Goal: Navigation & Orientation: Find specific page/section

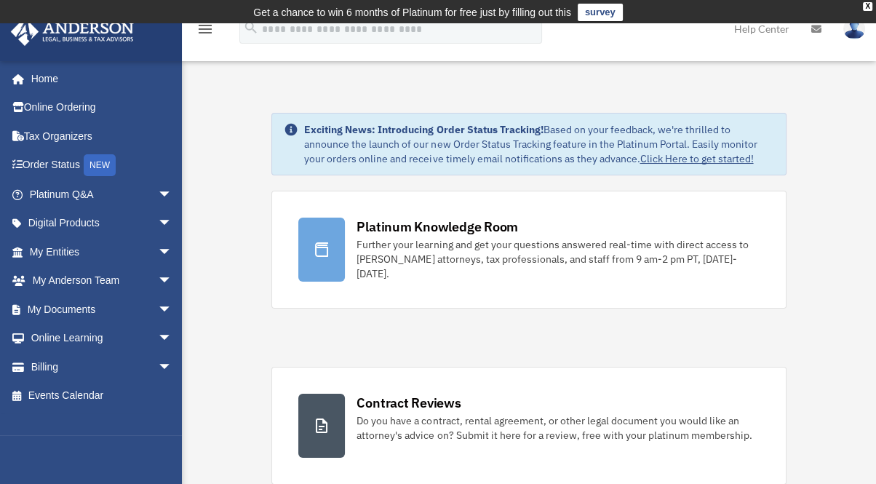
scroll to position [1624, 0]
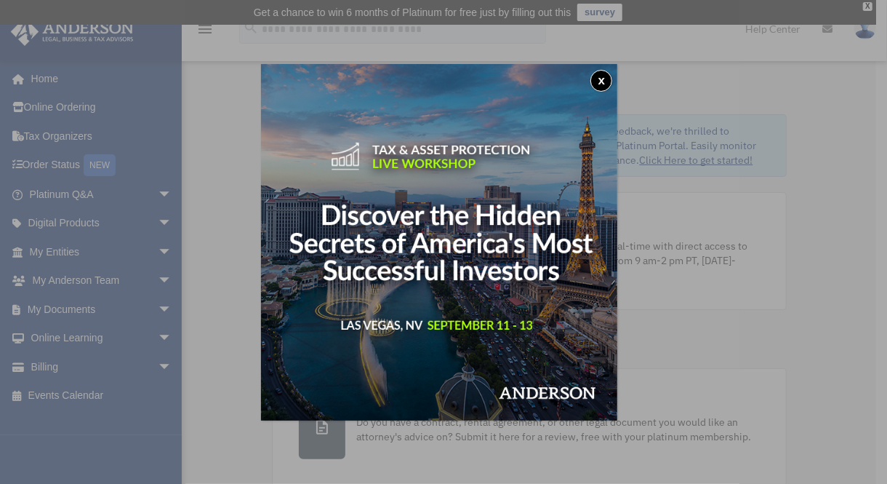
click at [153, 303] on div "x" at bounding box center [443, 242] width 887 height 484
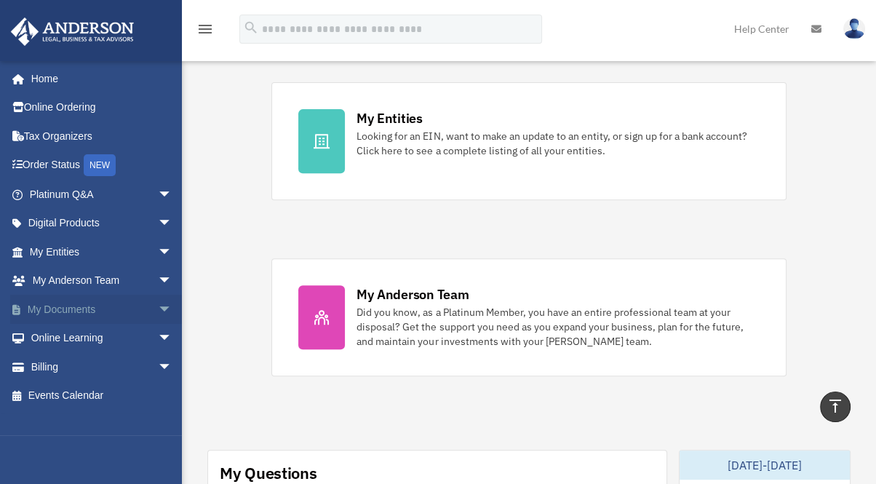
scroll to position [431, 0]
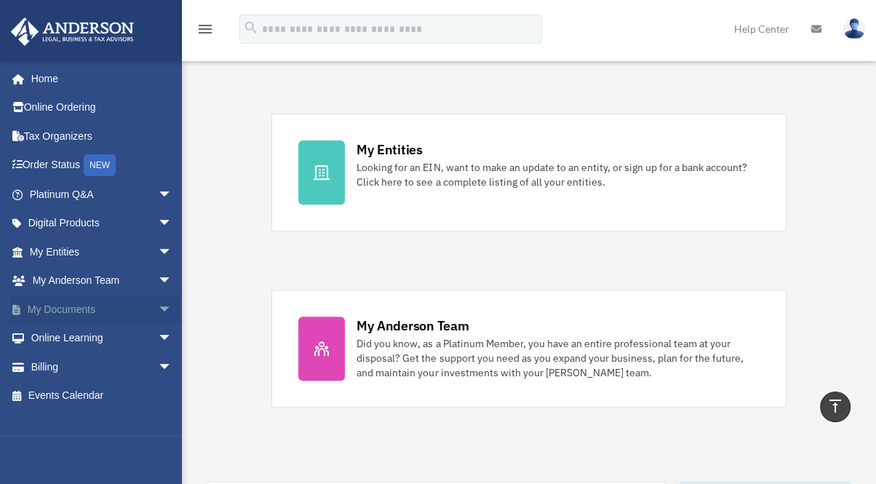
click at [158, 308] on span "arrow_drop_down" at bounding box center [172, 310] width 29 height 30
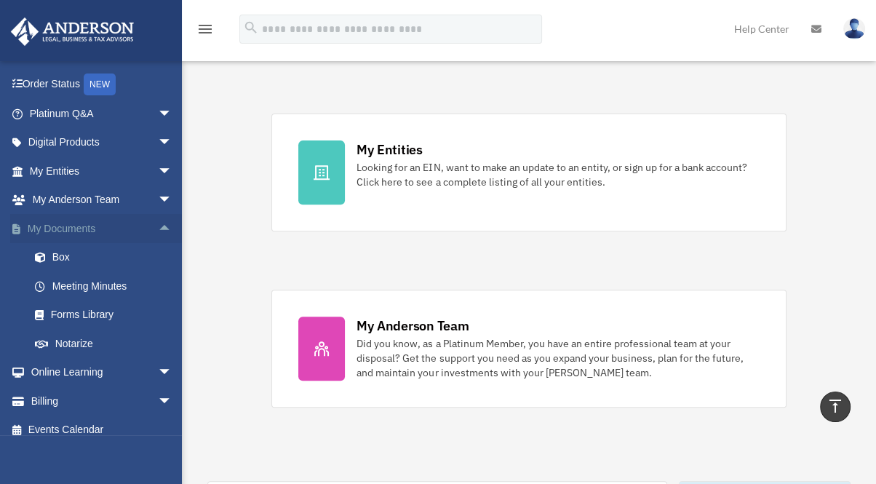
scroll to position [54, 0]
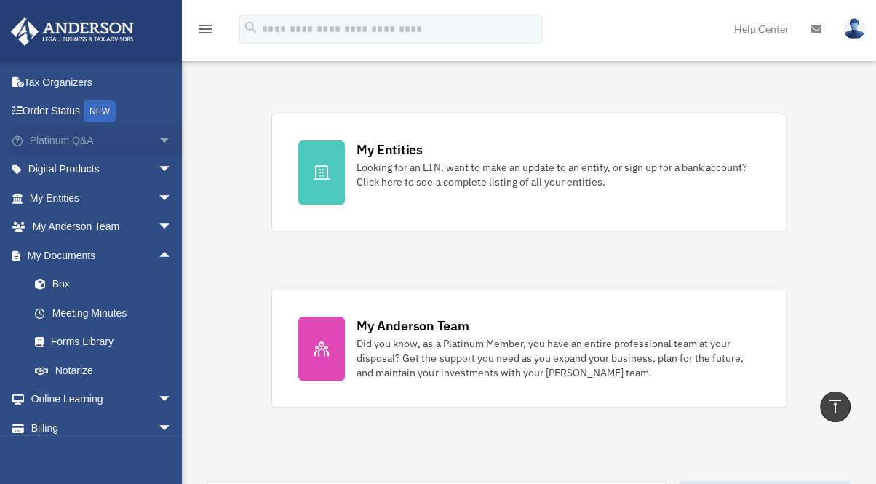
click at [158, 138] on span "arrow_drop_down" at bounding box center [172, 141] width 29 height 30
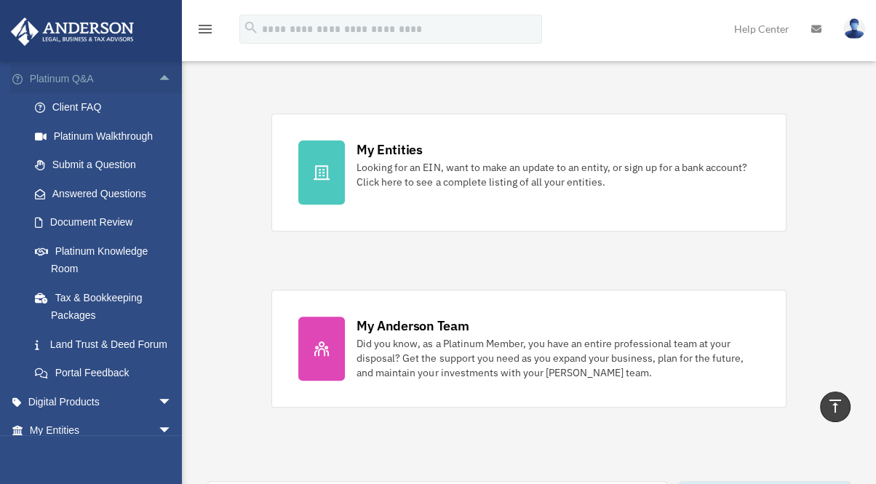
scroll to position [135, 0]
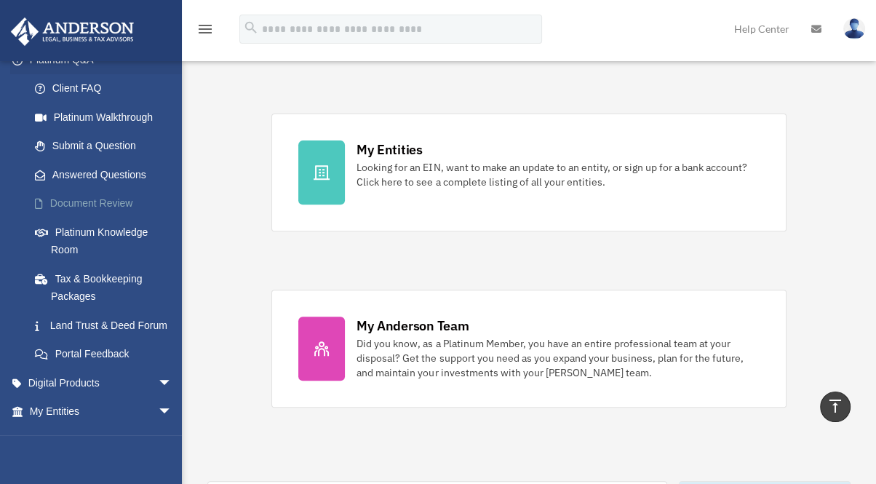
click at [138, 218] on link "Document Review" at bounding box center [107, 203] width 174 height 29
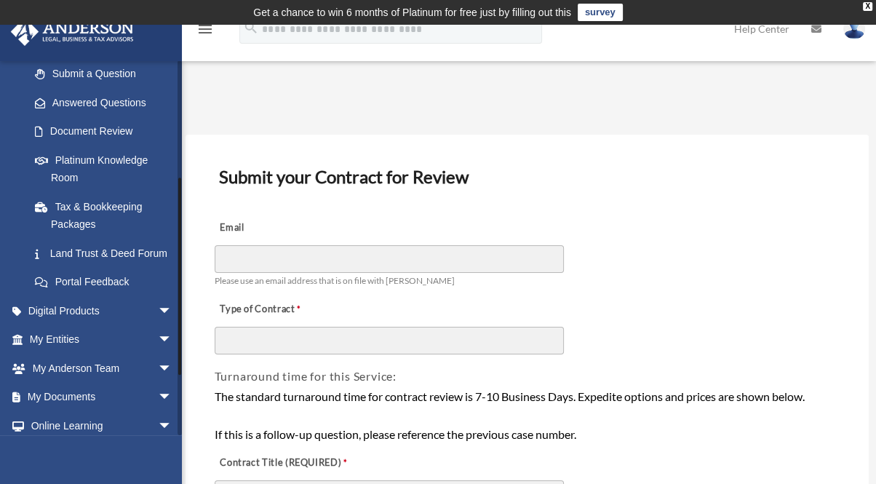
scroll to position [215, 0]
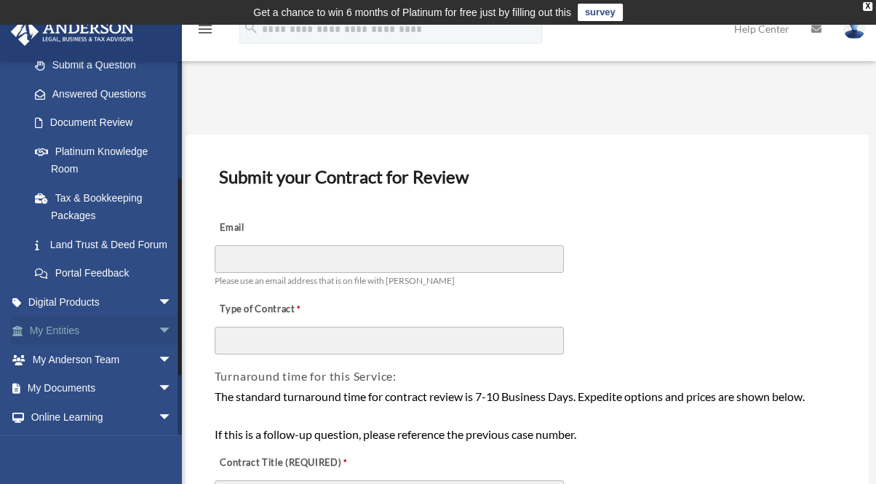
click at [87, 346] on link "My Entities arrow_drop_down" at bounding box center [102, 330] width 184 height 29
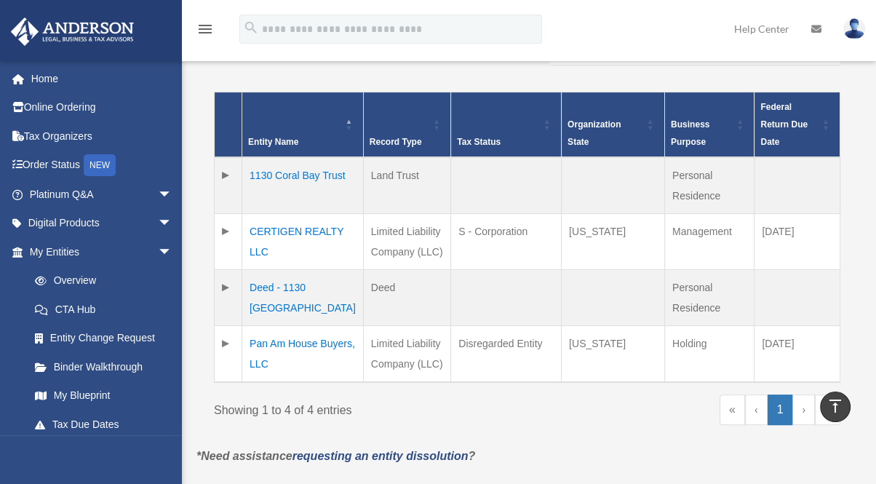
scroll to position [323, 0]
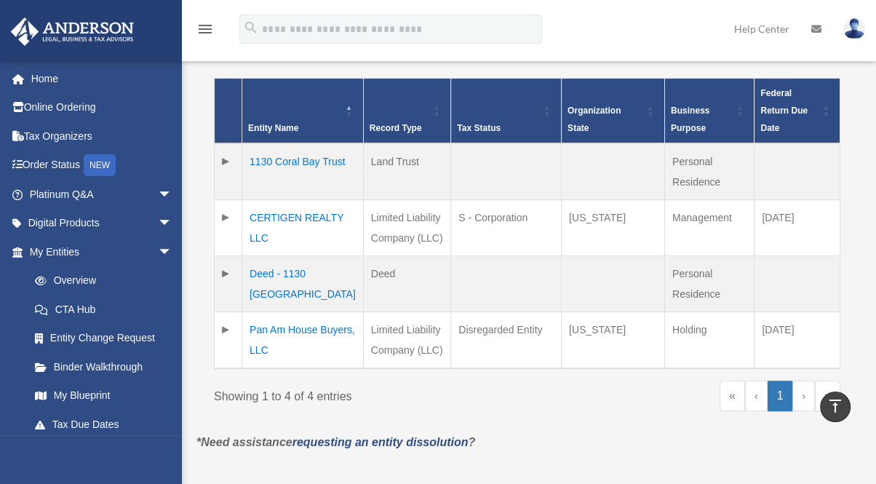
click at [284, 256] on td "CERTIGEN REALTY LLC" at bounding box center [302, 228] width 121 height 56
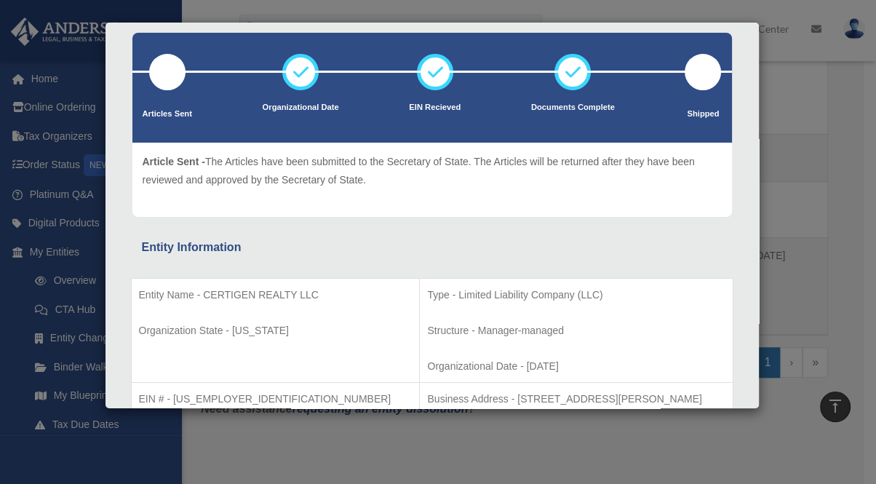
scroll to position [0, 0]
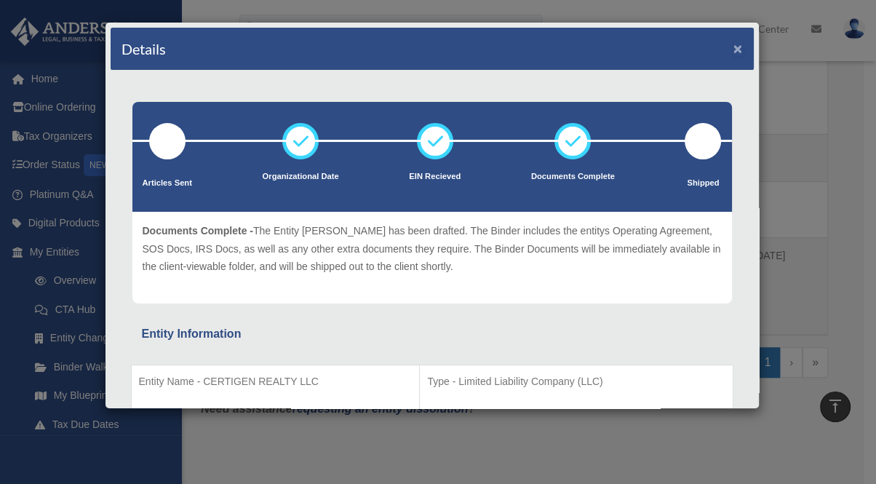
click at [733, 48] on button "×" at bounding box center [737, 48] width 9 height 15
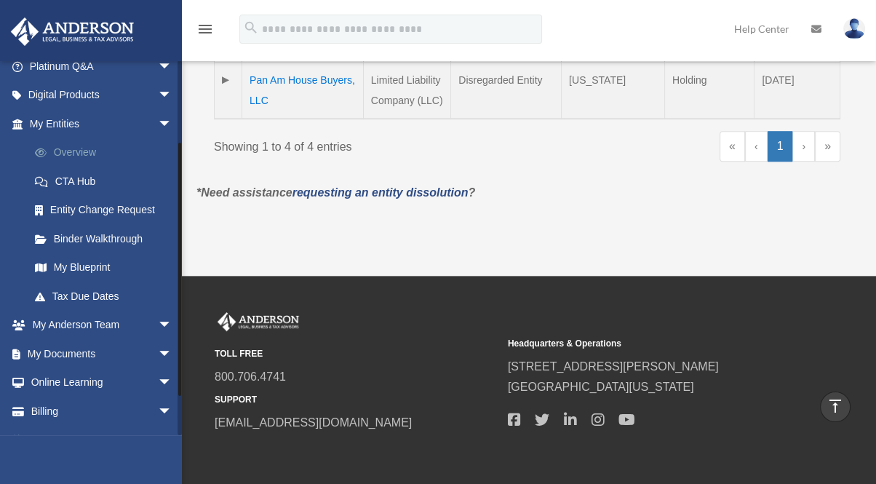
scroll to position [135, 0]
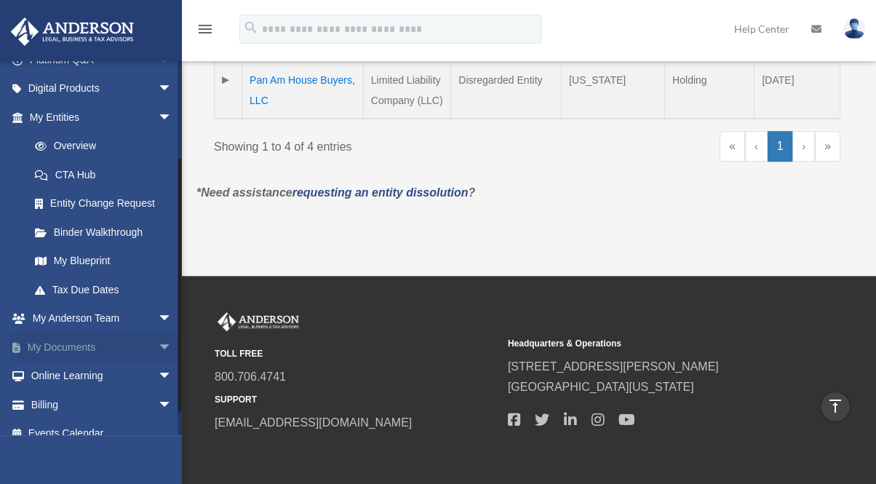
click at [124, 362] on link "My Documents arrow_drop_down" at bounding box center [102, 346] width 184 height 29
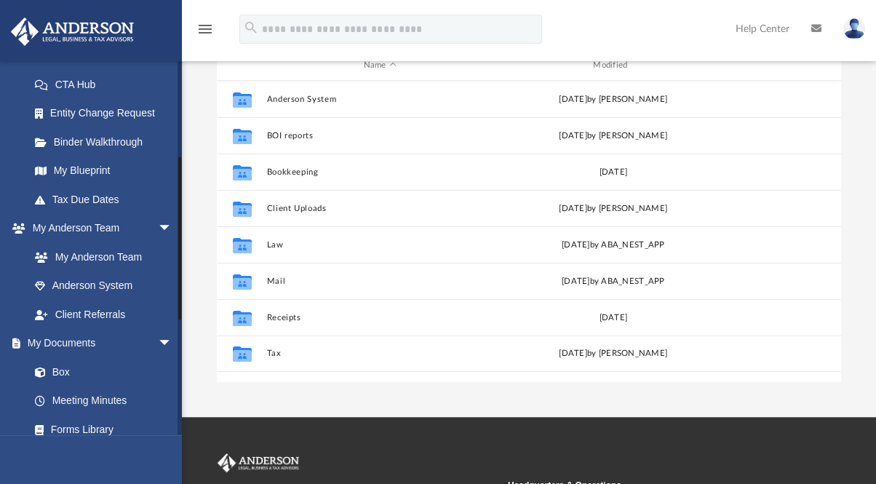
scroll to position [242, 0]
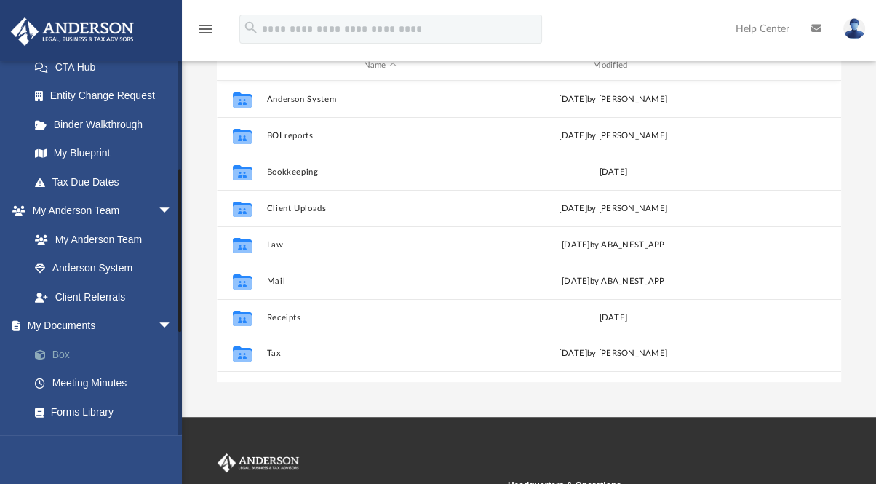
click at [60, 369] on link "Box" at bounding box center [107, 354] width 174 height 29
click at [55, 369] on link "Box" at bounding box center [107, 354] width 174 height 29
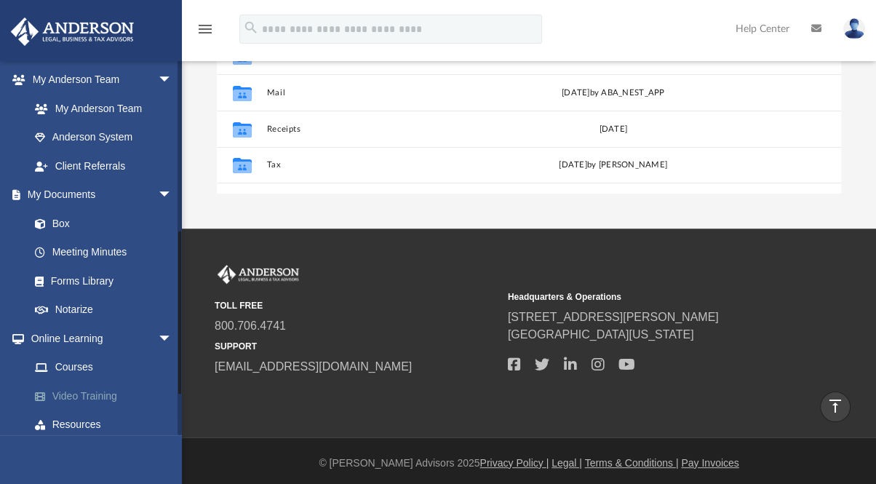
scroll to position [364, 0]
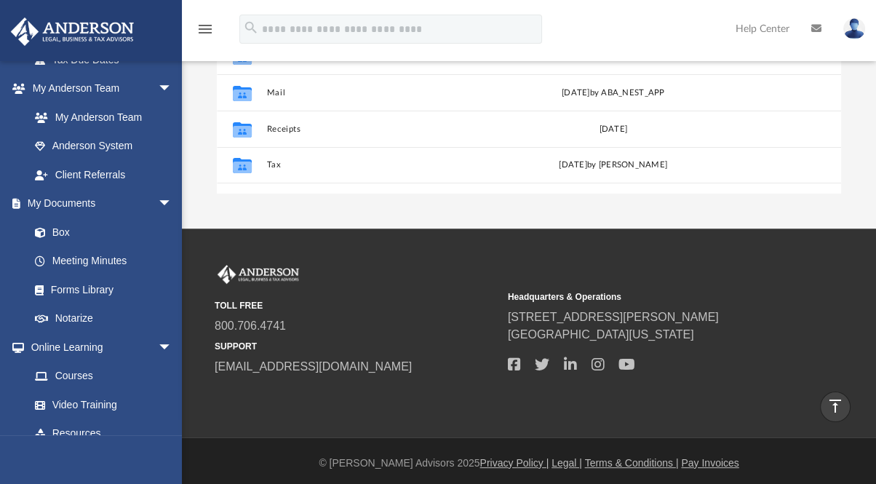
click at [858, 31] on img at bounding box center [854, 28] width 22 height 21
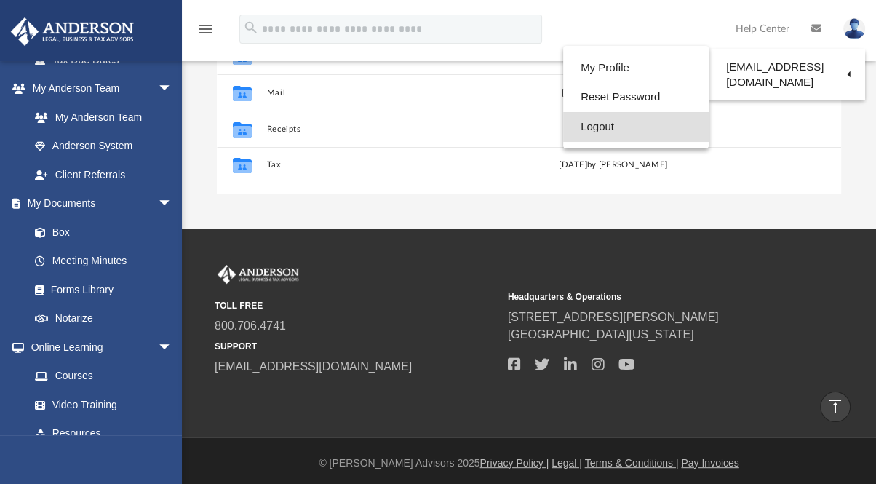
click at [592, 128] on link "Logout" at bounding box center [635, 127] width 145 height 30
